Goal: Task Accomplishment & Management: Manage account settings

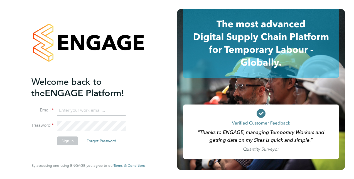
type input "scott.savage@vistry.co.uk"
click at [28, 150] on div "Welcome back to the ENGAGE Platform! Email scott.savage@vistry.co.uk Password S…" at bounding box center [88, 89] width 136 height 179
click at [70, 140] on button "Sign In" at bounding box center [67, 141] width 21 height 9
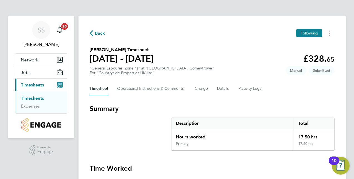
click at [293, 97] on div "Back Following [PERSON_NAME] Timesheet [DATE] - [DATE] £328. 65 "General Labour…" at bounding box center [211, 144] width 267 height 256
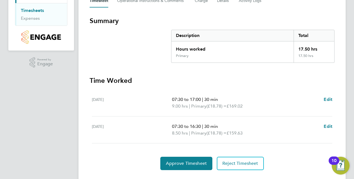
scroll to position [101, 0]
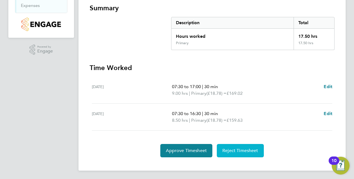
click at [259, 155] on button "Reject Timesheet" at bounding box center [240, 150] width 47 height 13
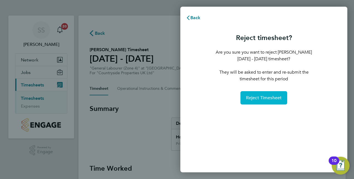
click at [264, 99] on span "Reject Timesheet" at bounding box center [264, 98] width 36 height 6
